Goal: Task Accomplishment & Management: Manage account settings

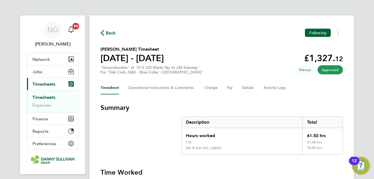
click at [106, 35] on span "Back" at bounding box center [111, 33] width 10 height 7
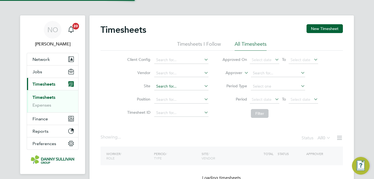
click at [170, 83] on input at bounding box center [181, 87] width 54 height 8
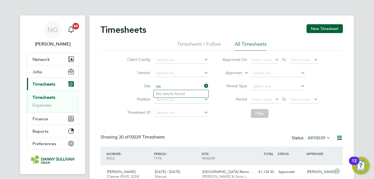
type input "n"
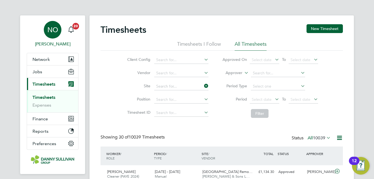
click at [50, 31] on span "NO" at bounding box center [52, 29] width 11 height 7
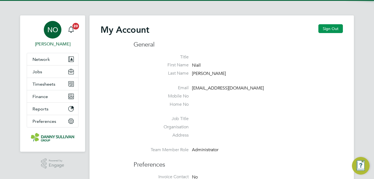
click at [323, 26] on button "Sign Out" at bounding box center [330, 28] width 24 height 9
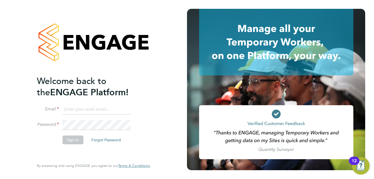
click at [83, 113] on input at bounding box center [96, 110] width 68 height 10
type input "[EMAIL_ADDRESS][DOMAIN_NAME]"
click at [68, 138] on button "Sign In" at bounding box center [72, 139] width 21 height 9
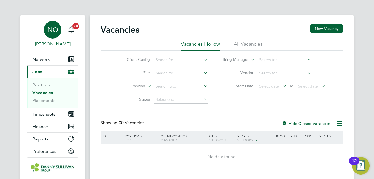
click at [51, 33] on span "NO" at bounding box center [52, 29] width 11 height 7
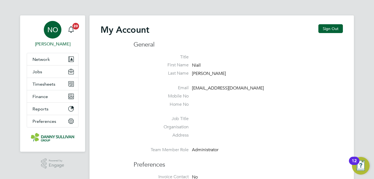
click at [333, 27] on button "Sign Out" at bounding box center [330, 28] width 24 height 9
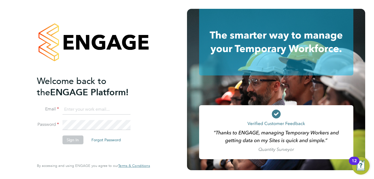
click at [87, 110] on input at bounding box center [96, 110] width 68 height 10
type input "[EMAIL_ADDRESS][DOMAIN_NAME]"
click at [79, 136] on button "Sign In" at bounding box center [72, 139] width 21 height 9
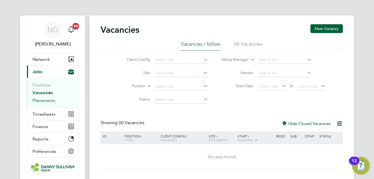
click at [46, 99] on link "Placements" at bounding box center [43, 100] width 23 height 5
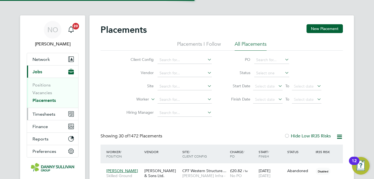
click at [45, 110] on button "Timesheets" at bounding box center [52, 114] width 51 height 12
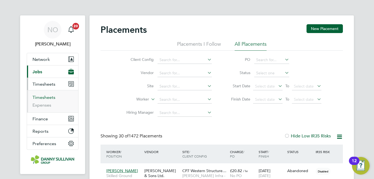
click at [45, 100] on link "Timesheets" at bounding box center [43, 97] width 23 height 5
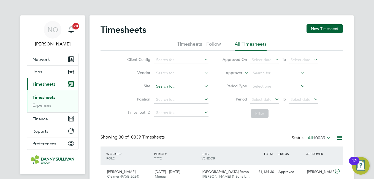
click at [172, 87] on input at bounding box center [181, 87] width 54 height 8
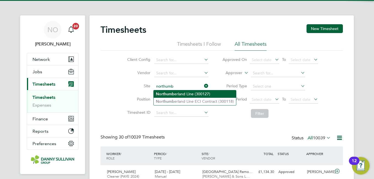
click at [174, 92] on b "Northumb" at bounding box center [165, 94] width 18 height 5
type input "Northumberland Line (300127)"
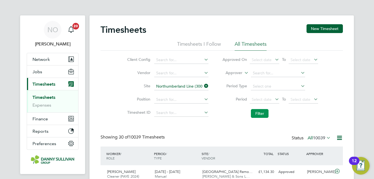
click at [257, 111] on button "Filter" at bounding box center [260, 113] width 18 height 9
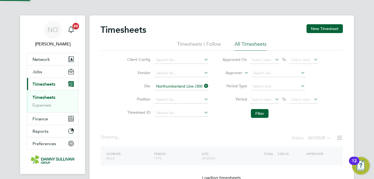
click at [122, 92] on li "Site Northumberland Line (300127)" at bounding box center [167, 86] width 97 height 13
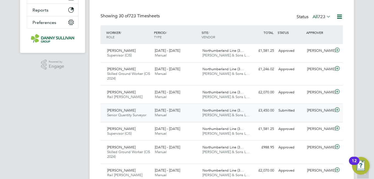
click at [152, 115] on div "2 - 8 Aug 2025 Manual" at bounding box center [176, 113] width 48 height 14
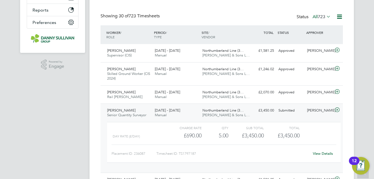
click at [318, 154] on link "View Details" at bounding box center [322, 153] width 20 height 5
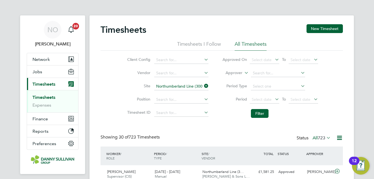
click at [112, 120] on div "Client Config Vendor Site Northumberland Line (300127) Position Timesheet ID Ap…" at bounding box center [221, 86] width 242 height 70
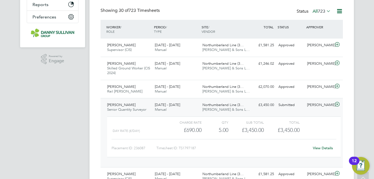
scroll to position [132, 0]
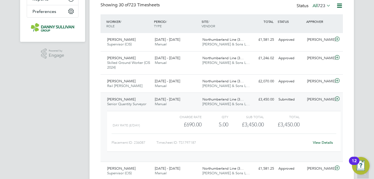
click at [137, 97] on div "Cole Henderson Senior Quantity Surveyor 2 - 8 Aug 2025" at bounding box center [129, 102] width 48 height 14
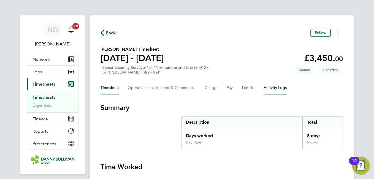
click at [273, 84] on Logs-tab "Activity Logs" at bounding box center [274, 87] width 23 height 13
